Goal: Task Accomplishment & Management: Use online tool/utility

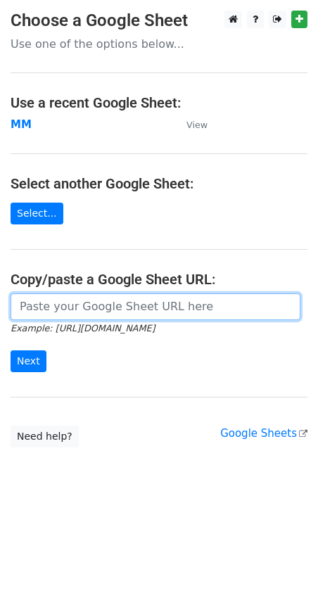
click at [102, 295] on input "url" at bounding box center [156, 306] width 290 height 27
paste input "https://docs.google.com/spreadsheets/d/1Vyybt2zxZXEC9p30mXaOY0jg6b8REH2HjZR7Ezc…"
type input "https://docs.google.com/spreadsheets/d/1Vyybt2zxZXEC9p30mXaOY0jg6b8REH2HjZR7Ezc…"
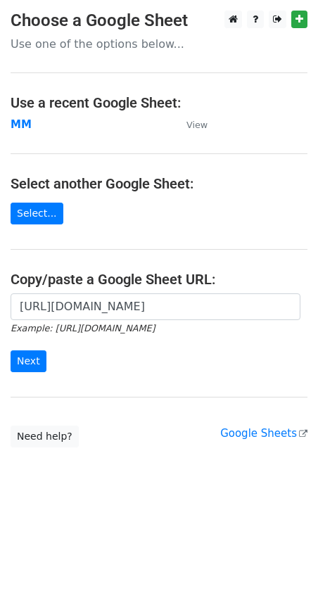
click at [38, 345] on form "https://docs.google.com/spreadsheets/d/1Vyybt2zxZXEC9p30mXaOY0jg6b8REH2HjZR7Ezc…" at bounding box center [159, 332] width 297 height 79
click at [35, 357] on input "Next" at bounding box center [29, 361] width 36 height 22
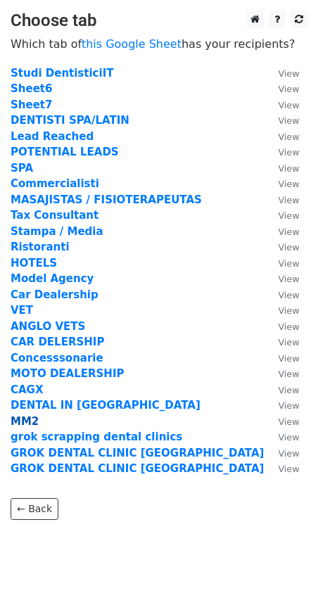
click at [22, 422] on strong "MM2" at bounding box center [25, 421] width 28 height 13
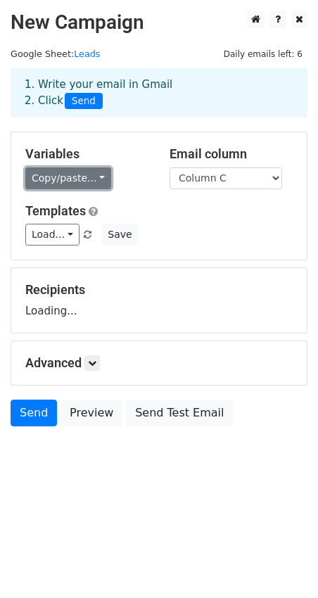
click at [93, 181] on link "Copy/paste..." at bounding box center [68, 178] width 86 height 22
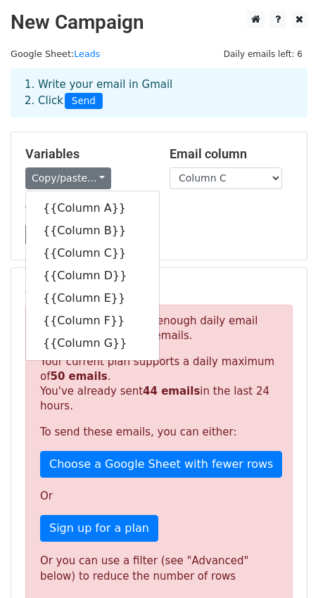
click at [129, 167] on div "Variables Copy/paste... {{Column A}} {{Column B}} {{Column C}} {{Column D}} {{C…" at bounding box center [87, 167] width 144 height 43
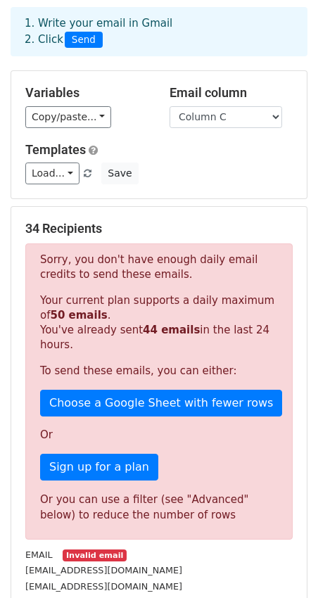
scroll to position [309, 0]
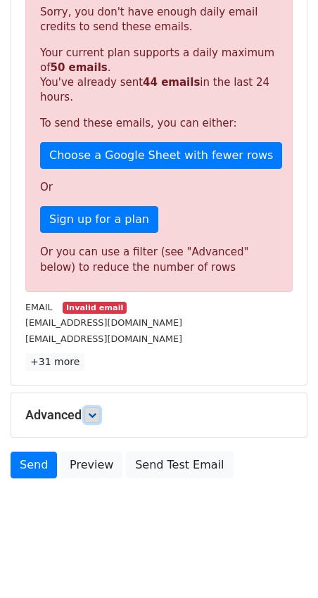
click at [92, 416] on icon at bounding box center [92, 415] width 8 height 8
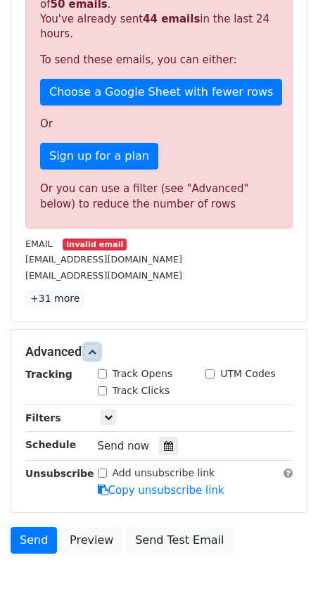
scroll to position [395, 0]
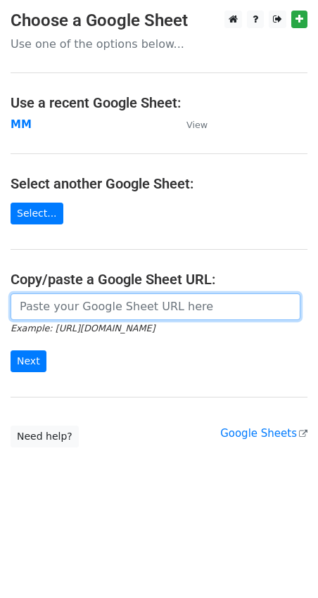
click at [44, 305] on input "url" at bounding box center [156, 306] width 290 height 27
paste input "[URL][DOMAIN_NAME]"
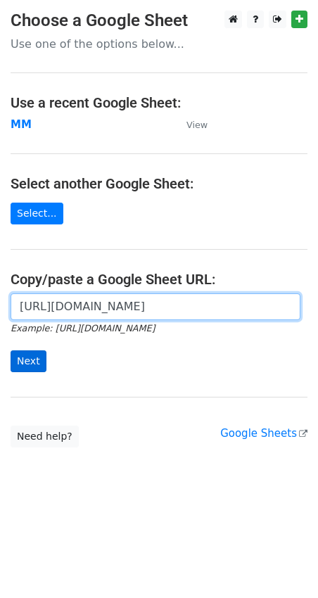
type input "[URL][DOMAIN_NAME]"
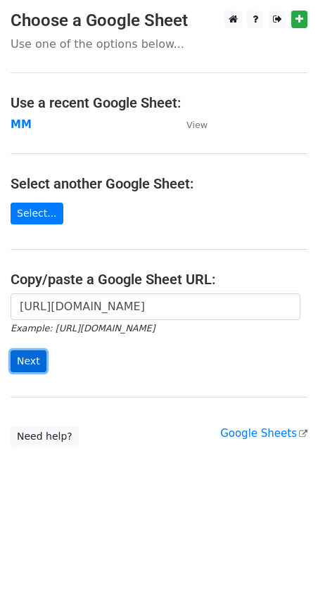
click at [33, 364] on input "Next" at bounding box center [29, 361] width 36 height 22
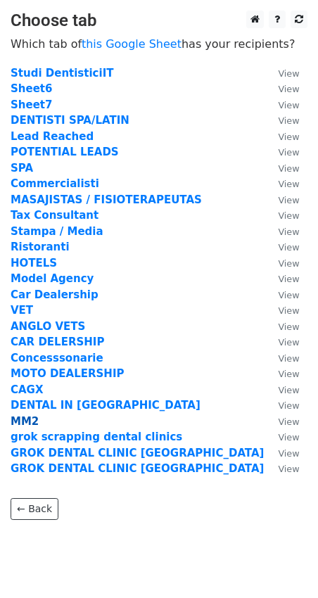
click at [32, 425] on strong "MM2" at bounding box center [25, 421] width 28 height 13
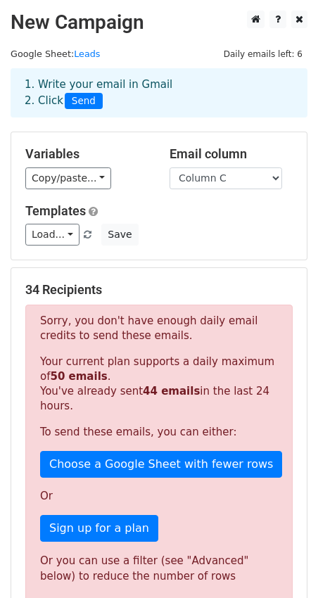
click at [63, 165] on div "Variables Copy/paste... {{Column A}} {{Column B}} {{Column C}} {{Column D}} {{C…" at bounding box center [87, 167] width 144 height 43
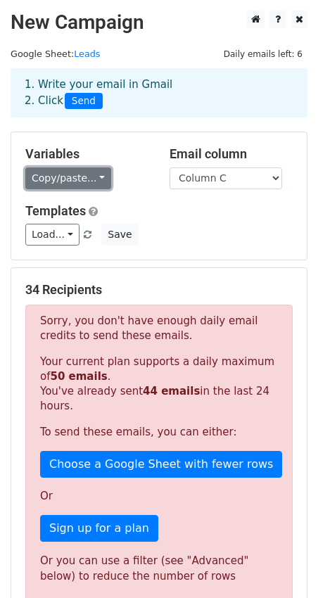
click at [63, 179] on link "Copy/paste..." at bounding box center [68, 178] width 86 height 22
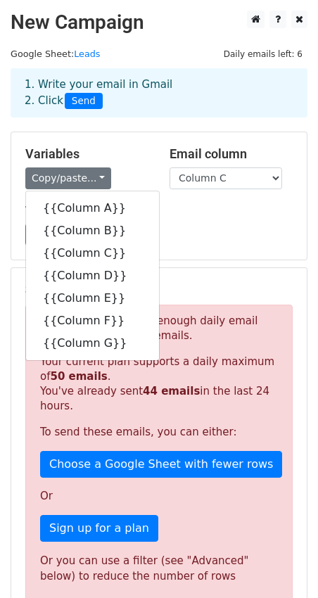
click at [223, 280] on div "34 Recipients Sorry, you don't have enough daily email credits to send these em…" at bounding box center [158, 481] width 295 height 426
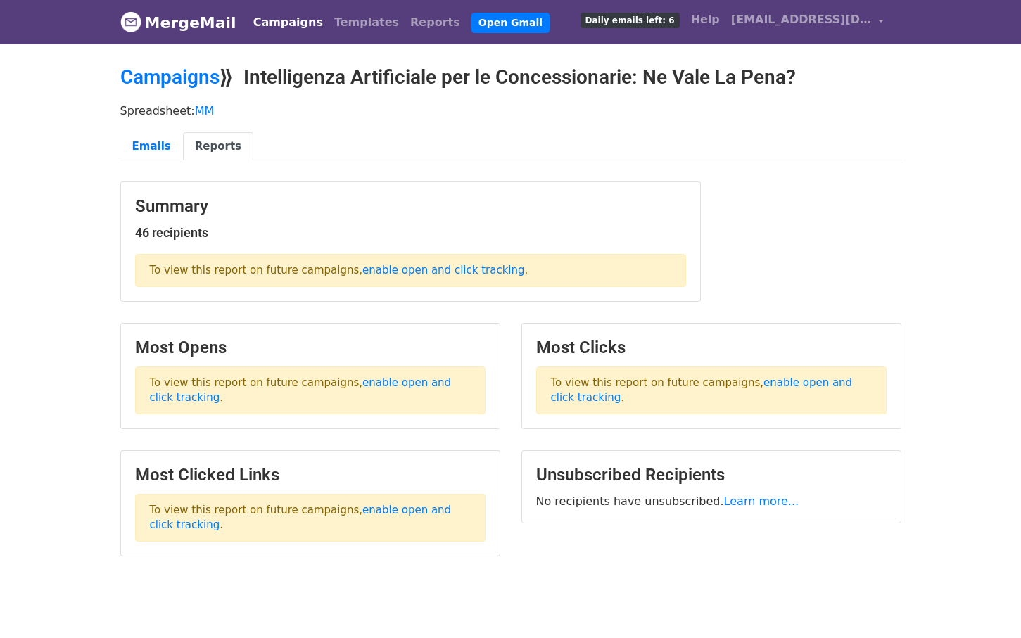
click at [279, 15] on link "Campaigns" at bounding box center [288, 22] width 81 height 28
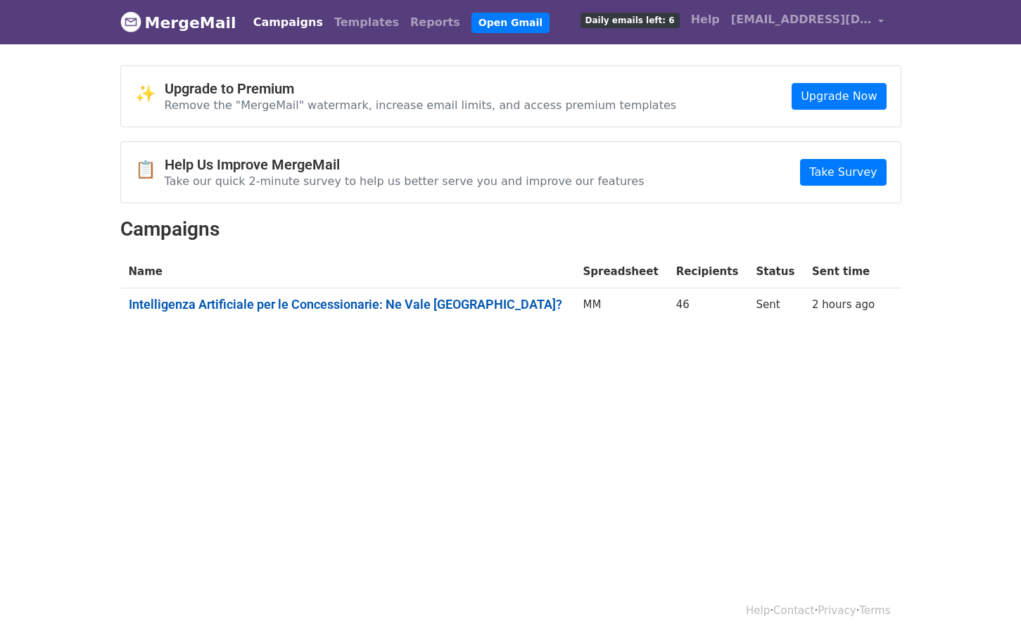
click at [321, 298] on link "Intelligenza Artificiale per le Concessionarie: Ne Vale [GEOGRAPHIC_DATA]?" at bounding box center [348, 304] width 438 height 15
